Goal: Find specific page/section: Find specific page/section

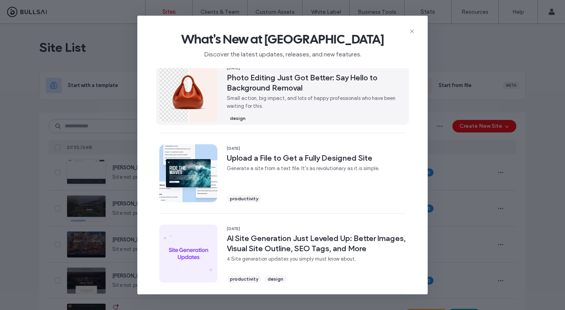
scroll to position [273, 0]
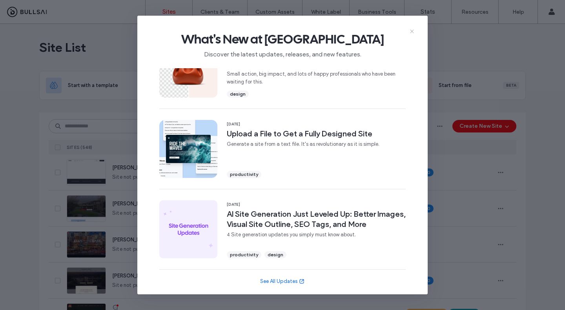
click at [414, 33] on icon at bounding box center [411, 31] width 6 height 6
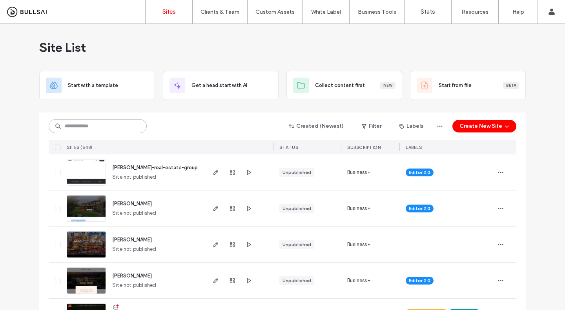
click at [78, 129] on input at bounding box center [98, 126] width 98 height 14
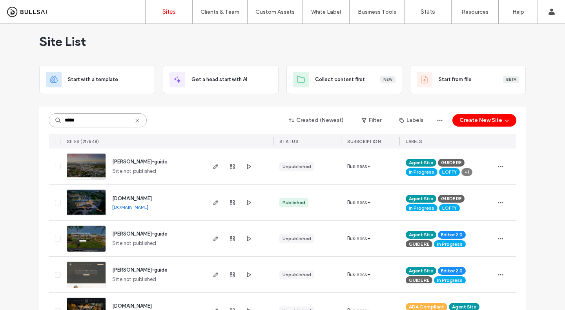
scroll to position [0, 0]
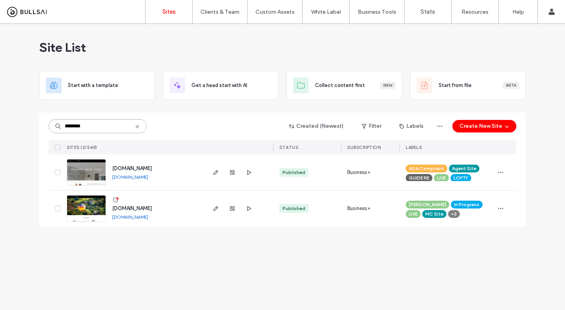
type input "********"
click at [222, 206] on div at bounding box center [232, 209] width 42 height 36
click at [220, 208] on div at bounding box center [232, 209] width 42 height 36
click at [218, 209] on icon "button" at bounding box center [215, 208] width 6 height 6
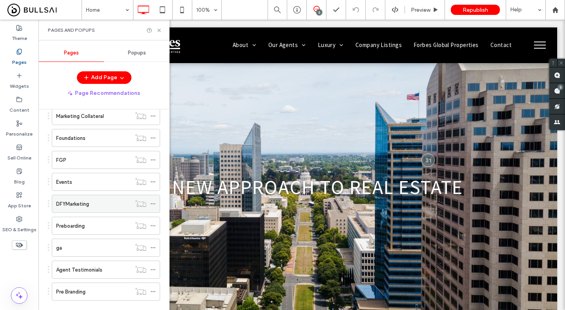
scroll to position [406, 0]
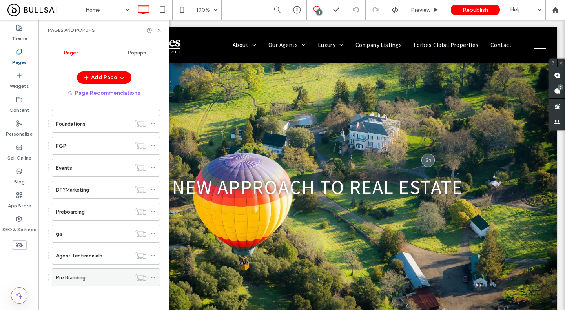
click at [151, 279] on icon at bounding box center [152, 277] width 5 height 5
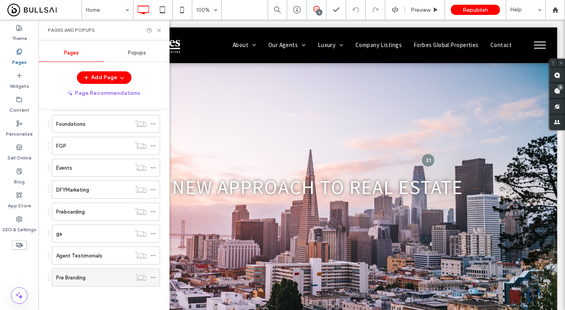
click at [89, 281] on div "Pre Branding" at bounding box center [93, 277] width 75 height 17
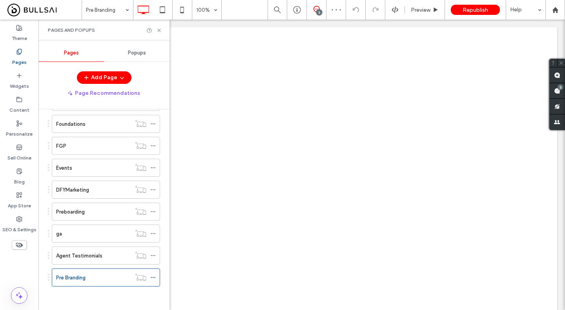
click at [158, 33] on div "Pages and Popups" at bounding box center [103, 30] width 131 height 21
click at [160, 31] on icon at bounding box center [159, 30] width 6 height 6
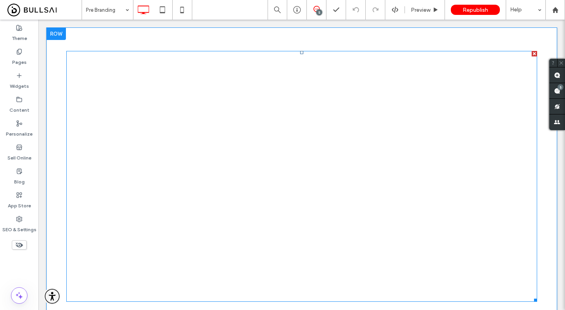
click at [310, 259] on span at bounding box center [301, 176] width 470 height 251
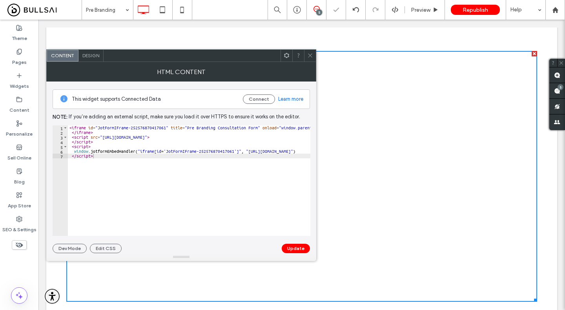
click at [308, 55] on icon at bounding box center [310, 56] width 6 height 6
